Goal: Task Accomplishment & Management: Manage account settings

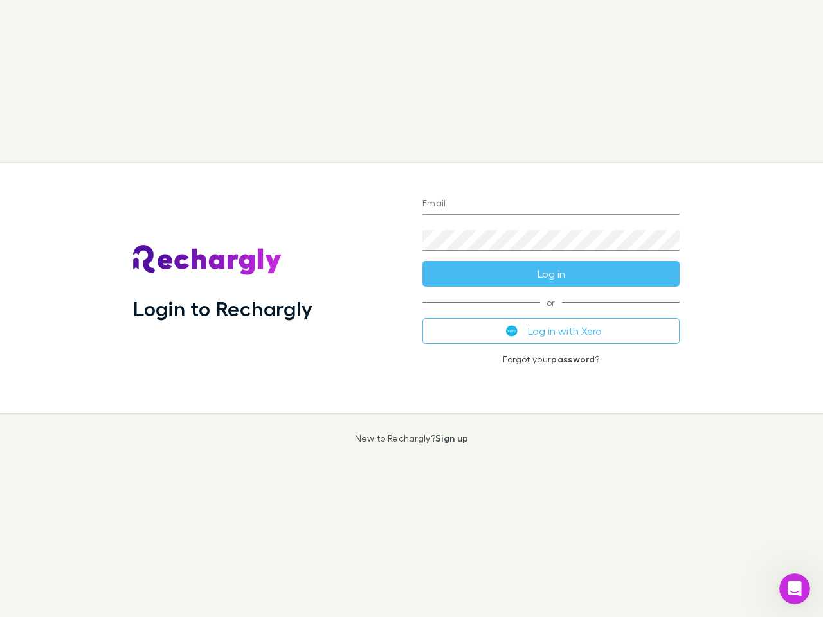
click at [411, 308] on div "Login to Rechargly" at bounding box center [267, 287] width 289 height 249
click at [551, 204] on input "Email" at bounding box center [550, 204] width 257 height 21
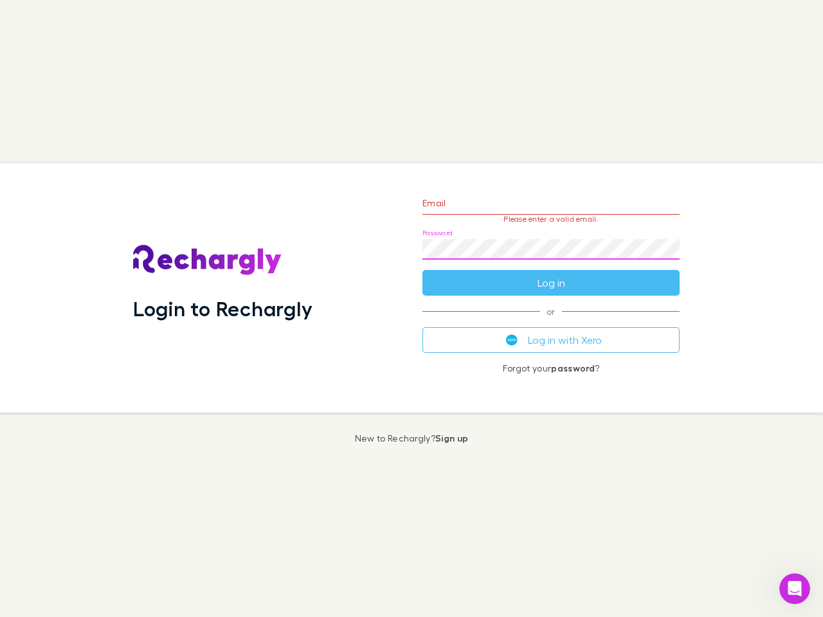
click at [551, 274] on form "Email Please enter a valid email. Password Log in" at bounding box center [550, 240] width 257 height 112
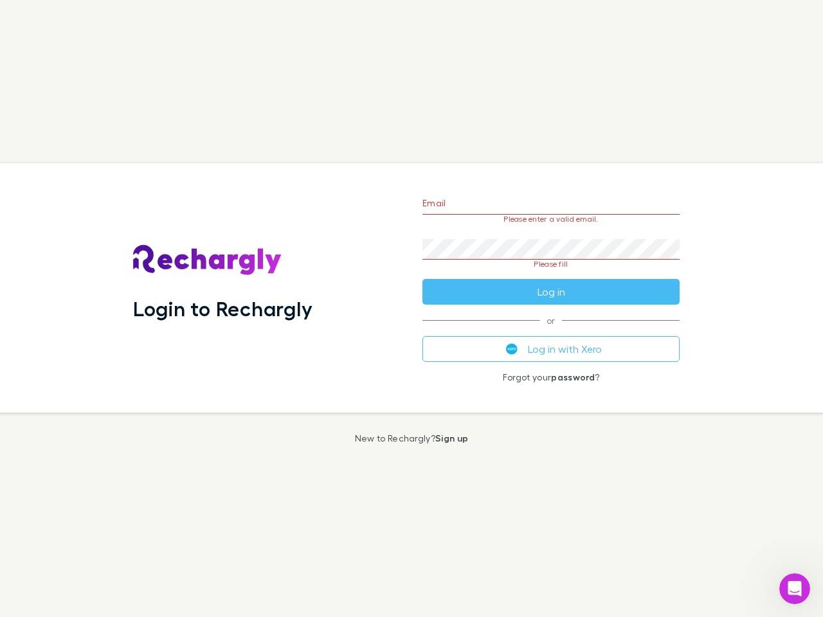
click at [551, 331] on div "Email Please enter a valid email. Password Please fill Log in or Log in with Xe…" at bounding box center [551, 287] width 278 height 249
click at [794, 589] on icon "Open Intercom Messenger" at bounding box center [794, 588] width 21 height 21
